Goal: Find specific page/section: Find specific page/section

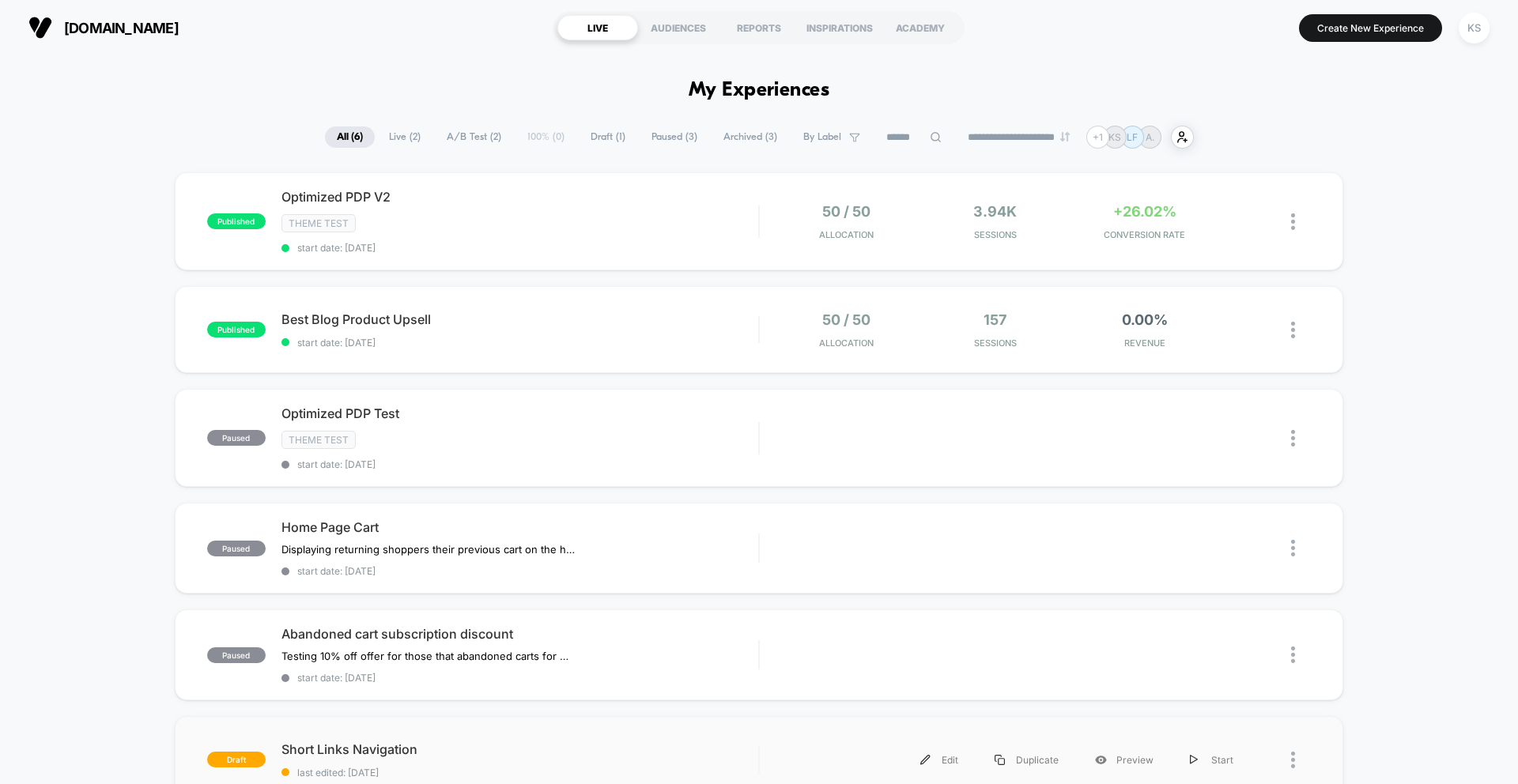
click at [927, 783] on div "draft Short Links Navigation last edited: [DATE] Edit Duplicate Preview Start" at bounding box center [759, 759] width 1168 height 87
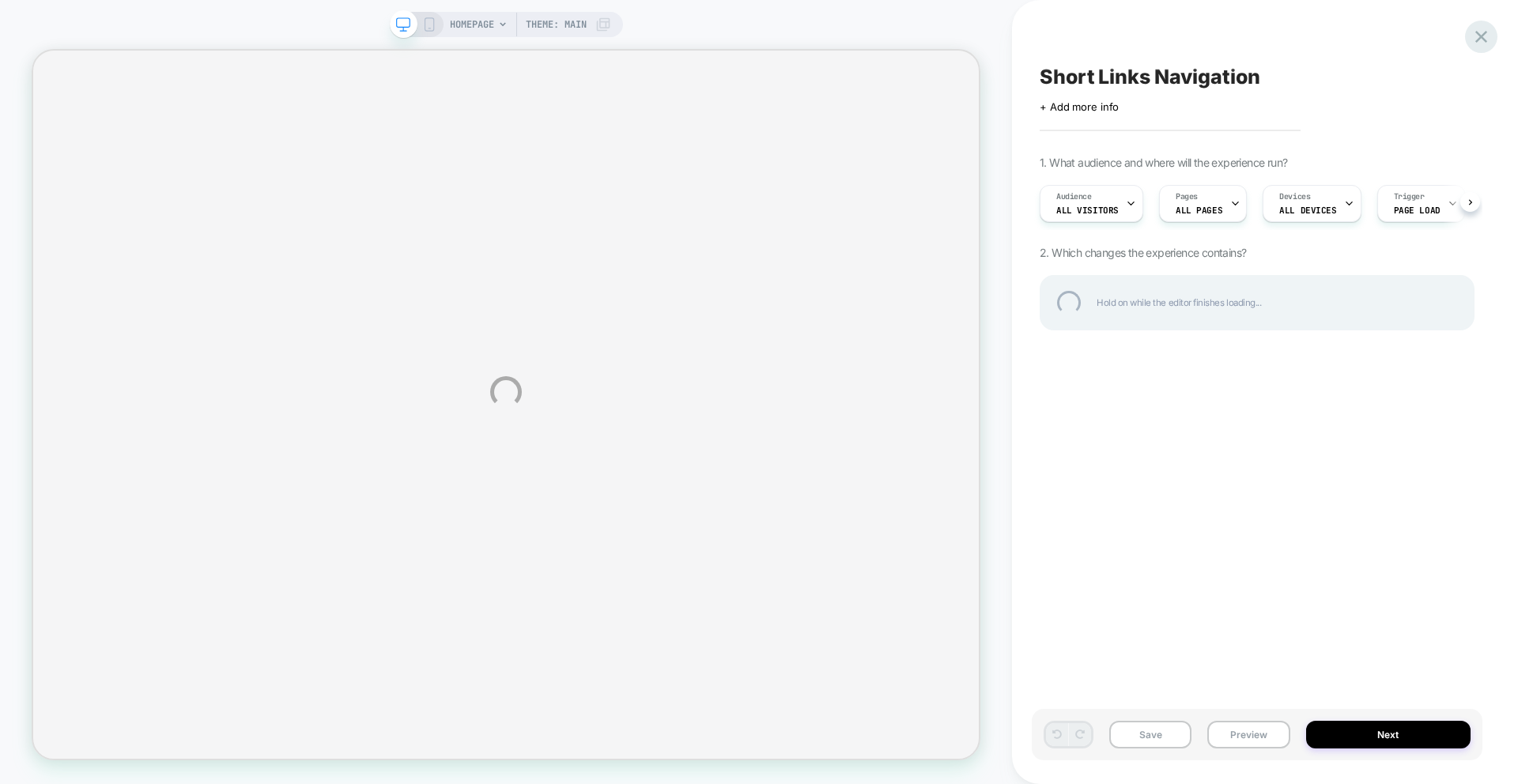
click at [1491, 34] on div at bounding box center [1481, 36] width 33 height 33
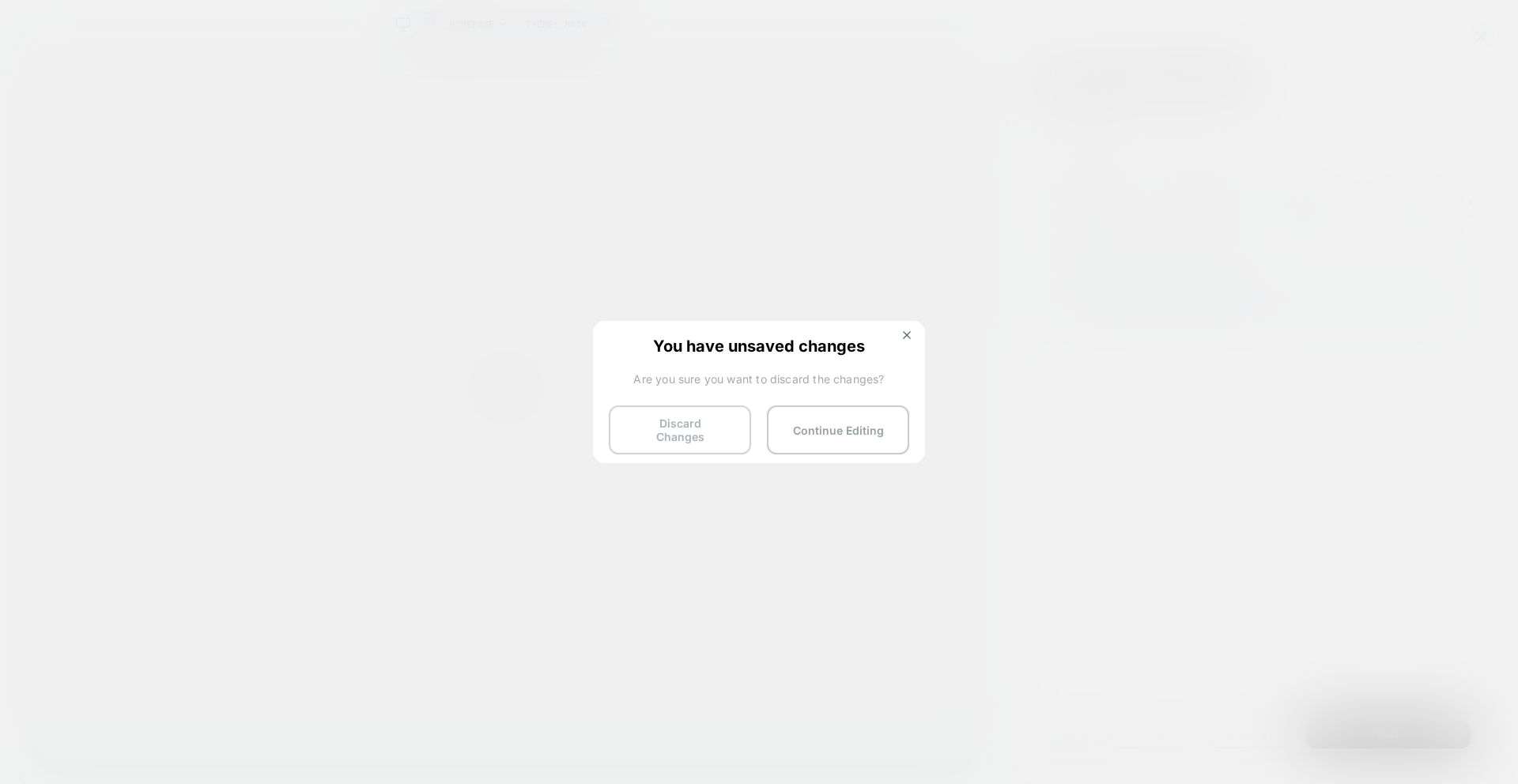
click at [698, 421] on button "Discard Changes" at bounding box center [679, 430] width 142 height 49
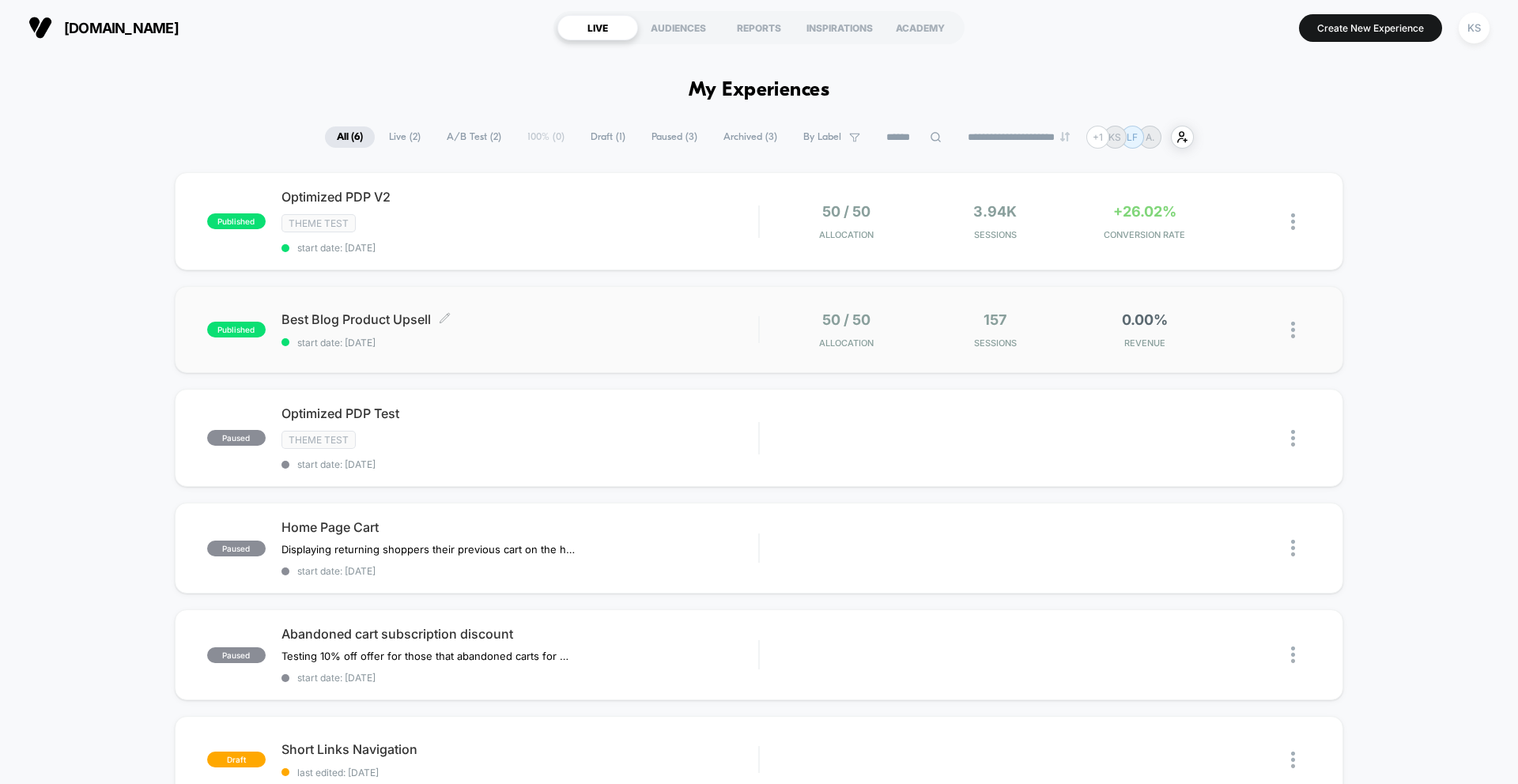
click at [552, 334] on div "Best Blog Product Upsell Click to edit experience details Click to edit experie…" at bounding box center [519, 330] width 477 height 37
